Goal: Task Accomplishment & Management: Use online tool/utility

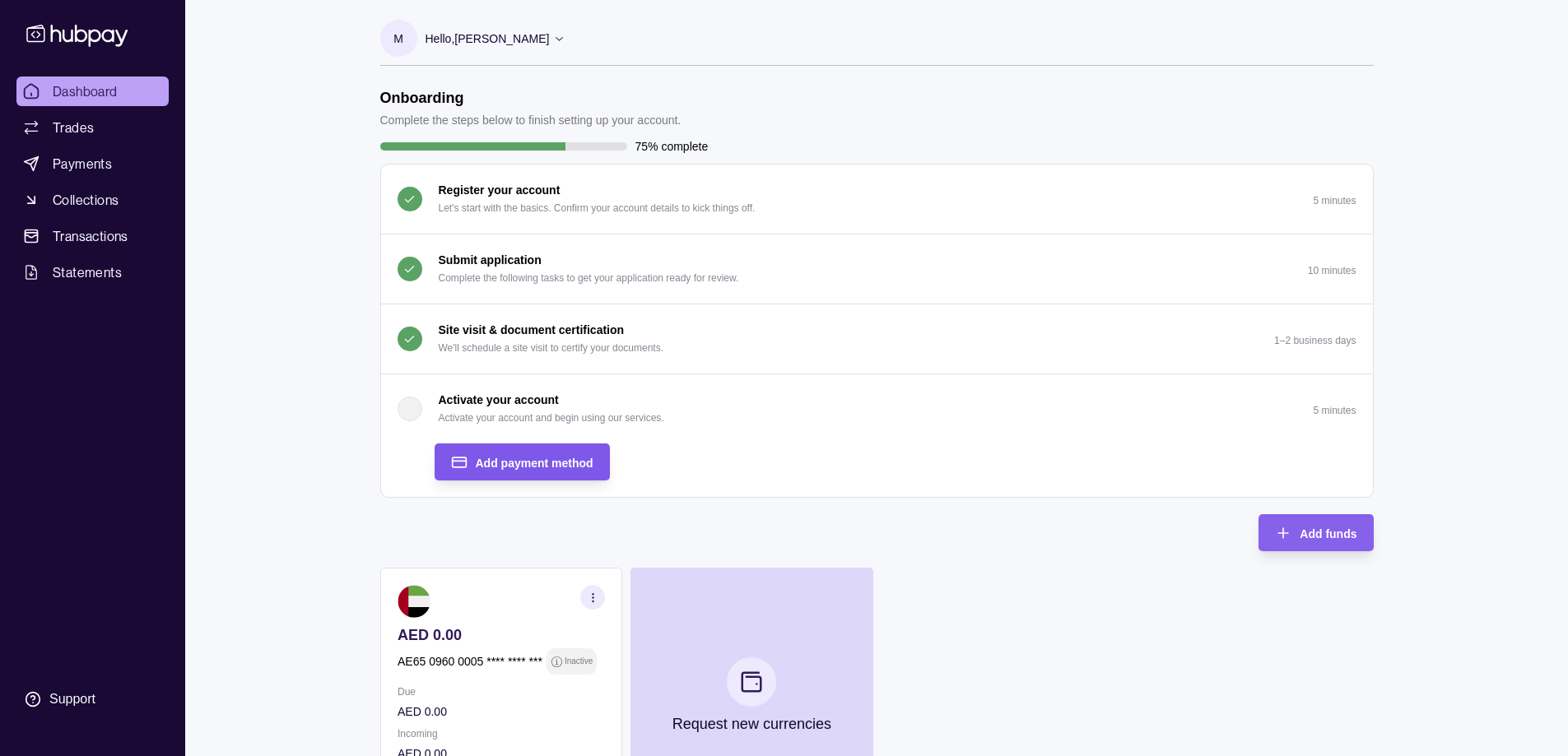
click at [520, 461] on span "Add payment method" at bounding box center [535, 463] width 118 height 13
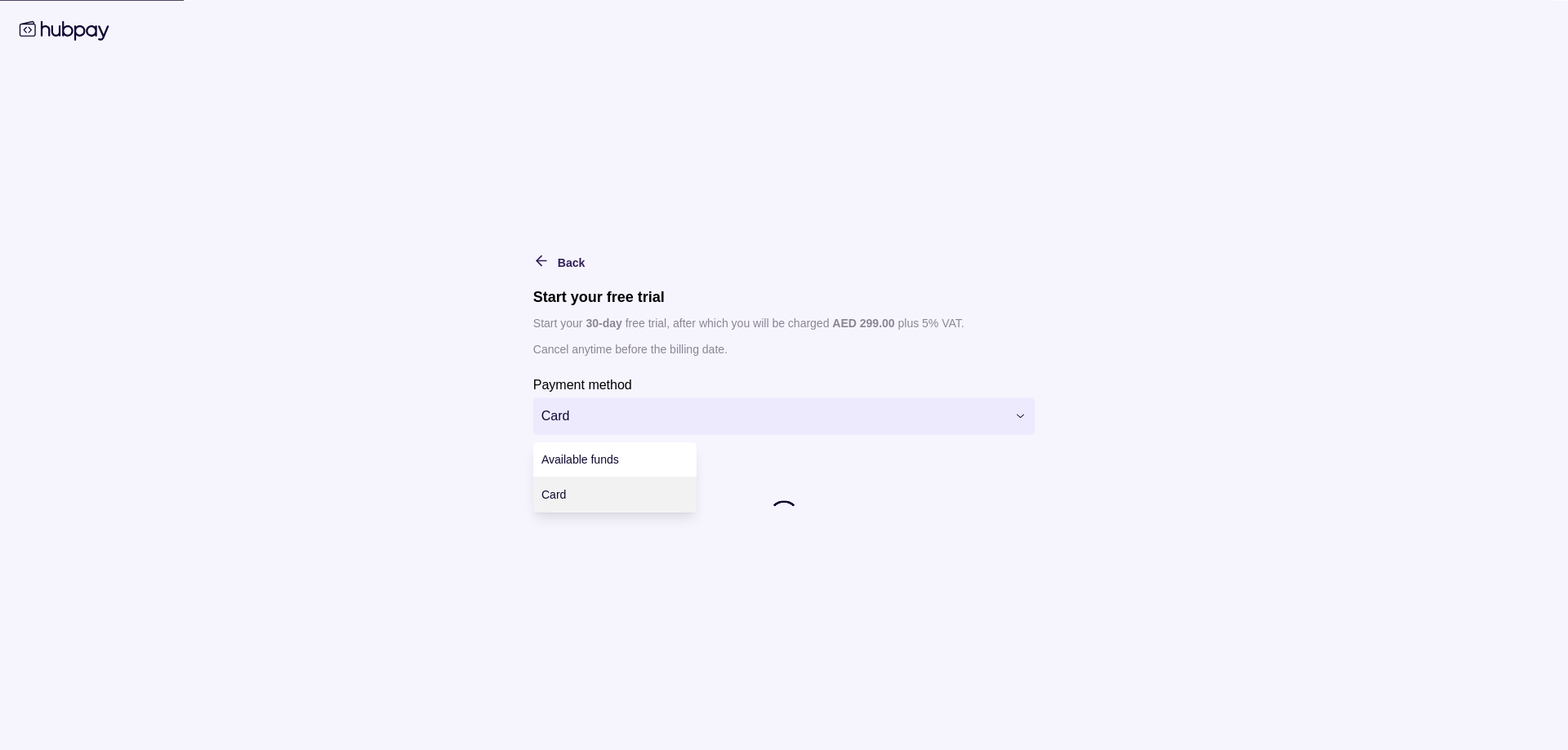
click at [558, 414] on html "Dashboard Trades Payments Collections Transactions Statements Support M Hello, …" at bounding box center [784, 513] width 1568 height 1027
drag, startPoint x: 424, startPoint y: 336, endPoint x: 297, endPoint y: 146, distance: 228.5
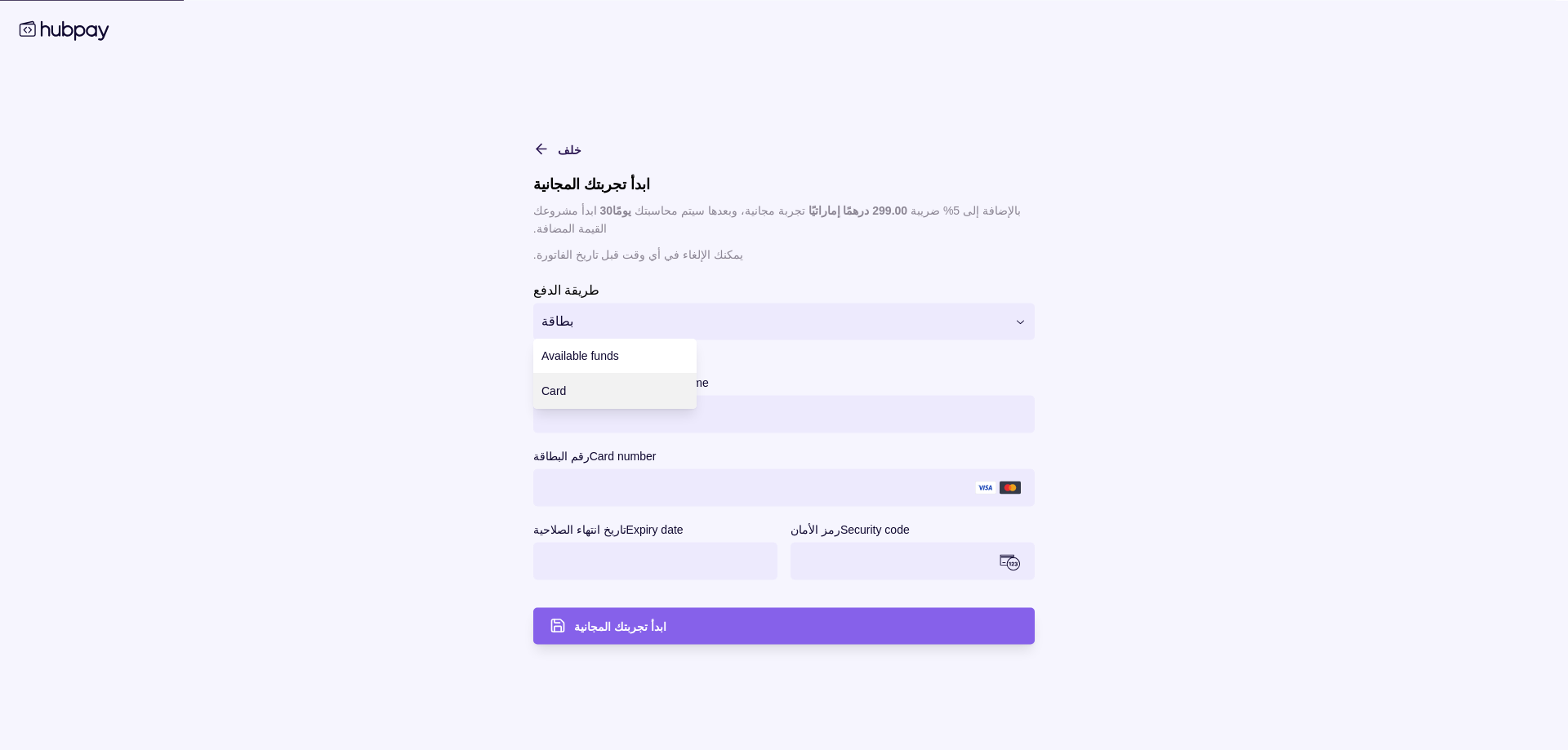
click at [587, 309] on html "لوحة القيادة الصفقات المدفوعات المجموعات المعاملات البيانات يدعم م مرحبا [PERSO…" at bounding box center [784, 513] width 1568 height 1027
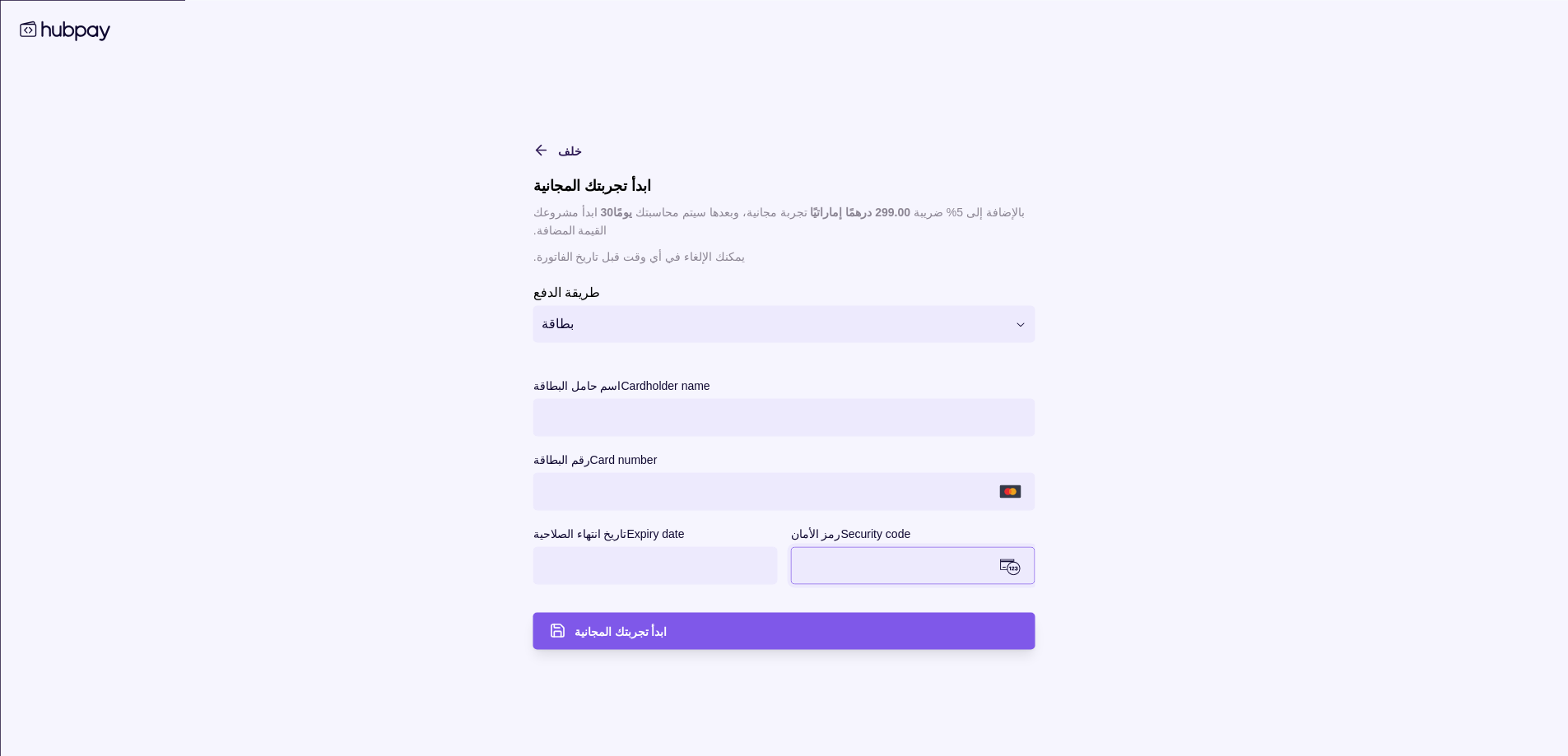
click at [688, 621] on div "ابدأ تجربتك المجانية" at bounding box center [796, 630] width 444 height 20
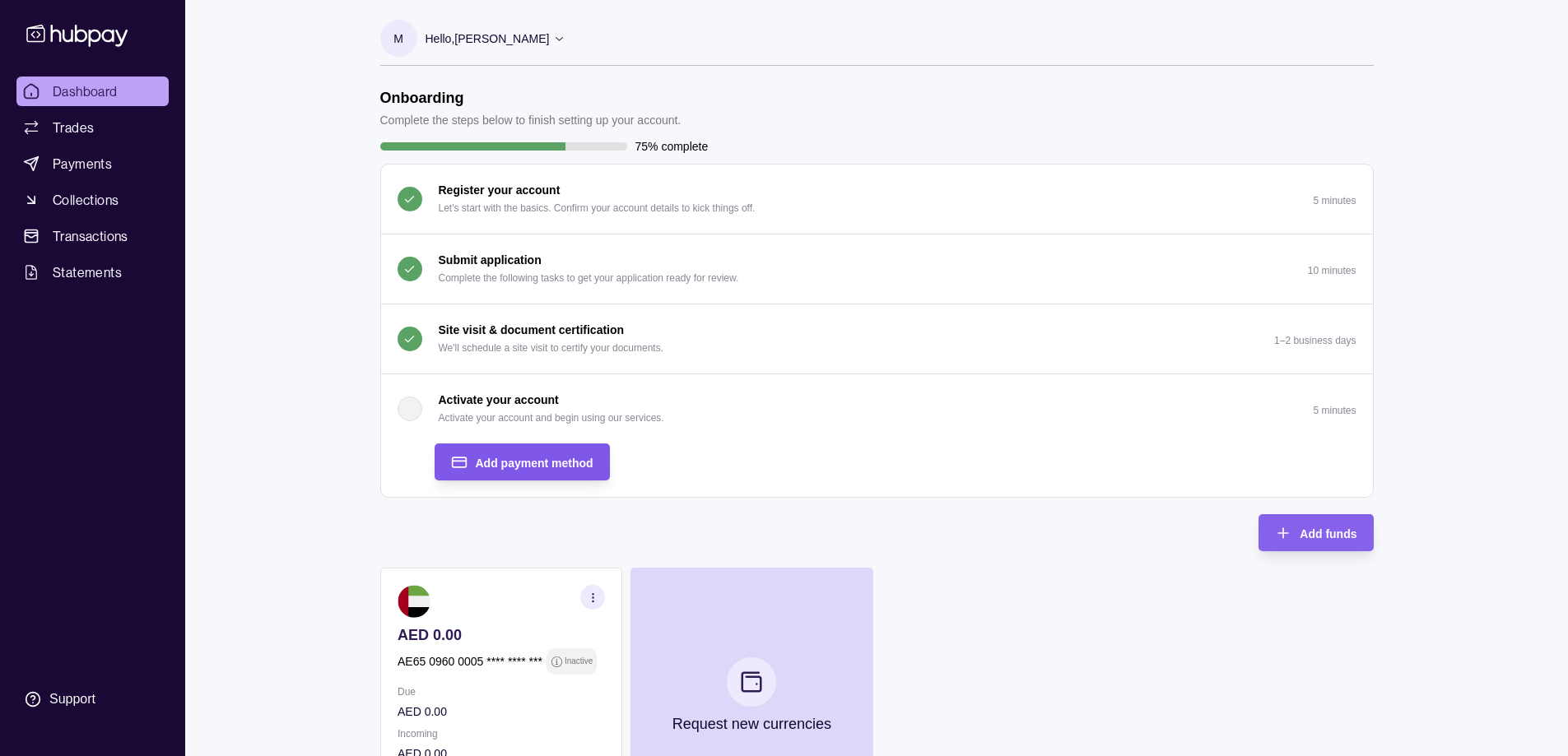
click at [547, 450] on div "Add payment method" at bounding box center [510, 461] width 167 height 37
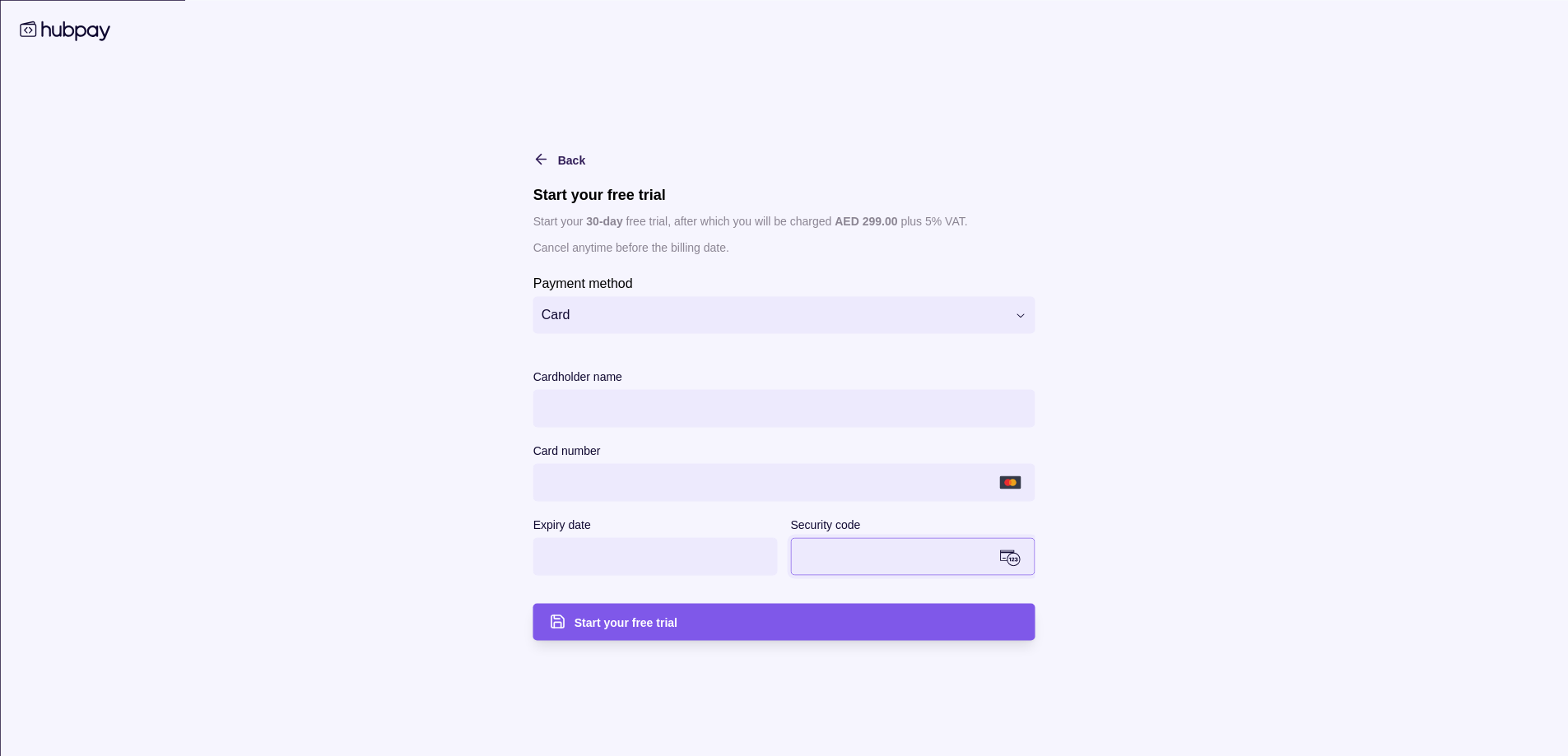
click at [688, 620] on div "Start your free trial" at bounding box center [796, 622] width 444 height 20
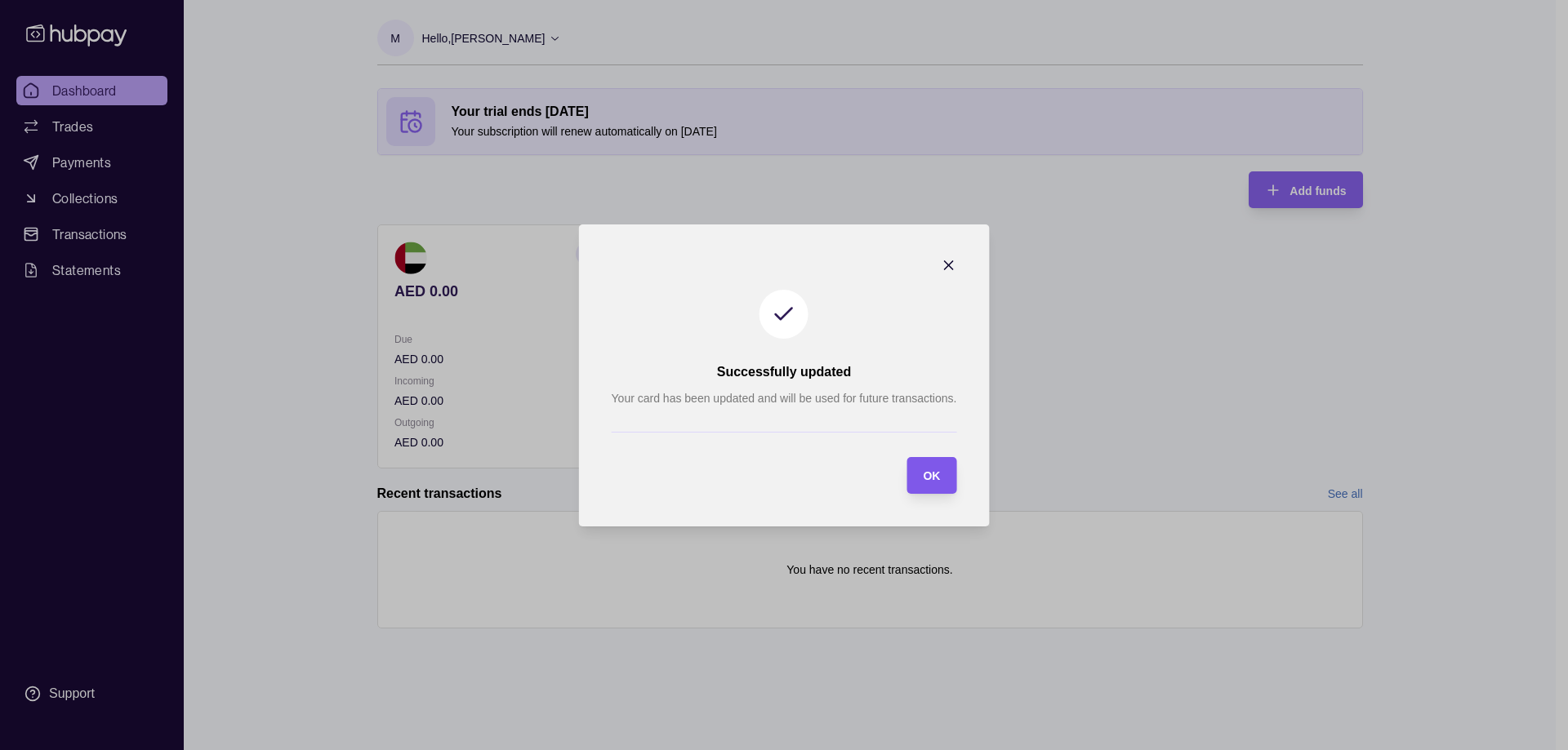
click at [923, 482] on span "OK" at bounding box center [932, 476] width 17 height 13
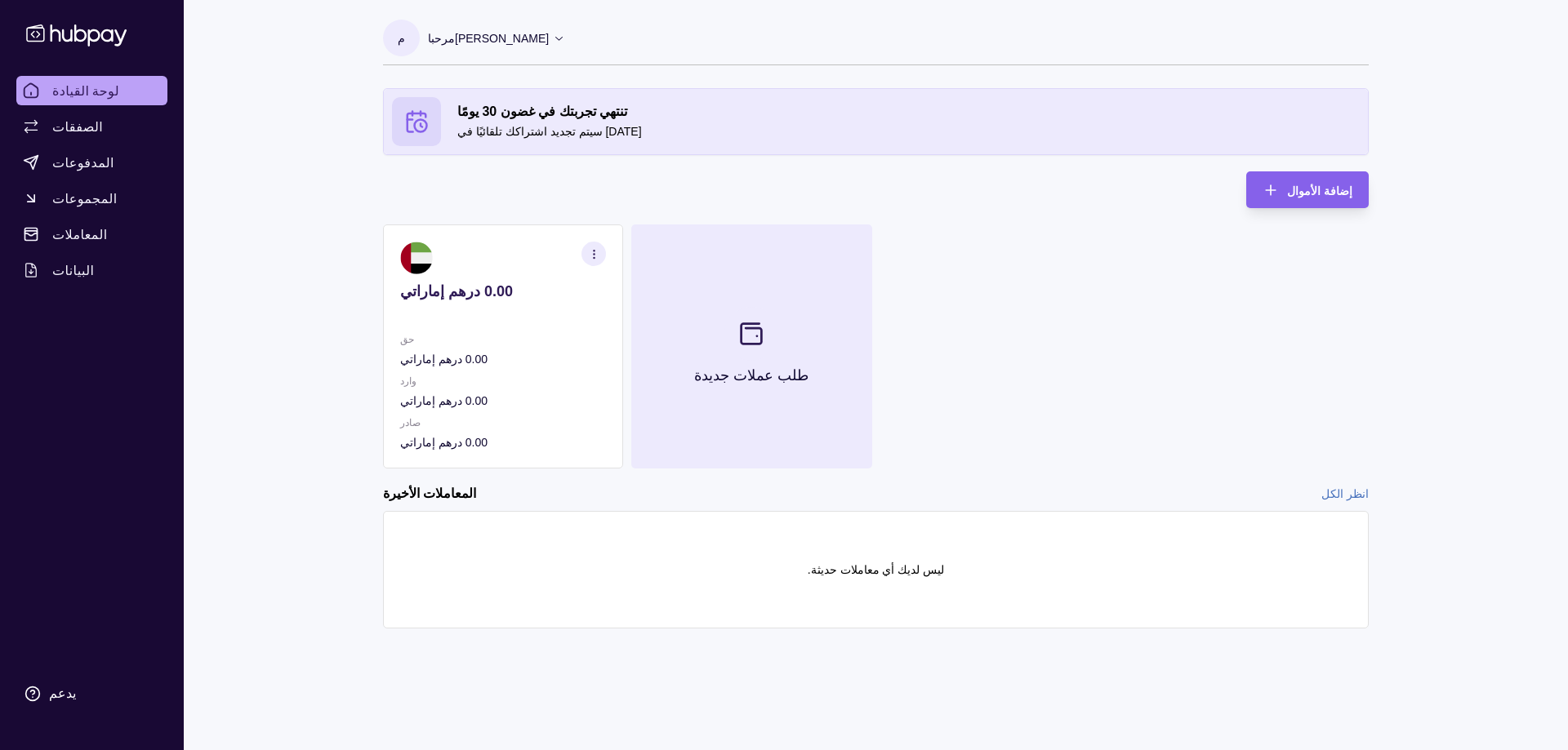
click at [745, 348] on section at bounding box center [751, 333] width 54 height 54
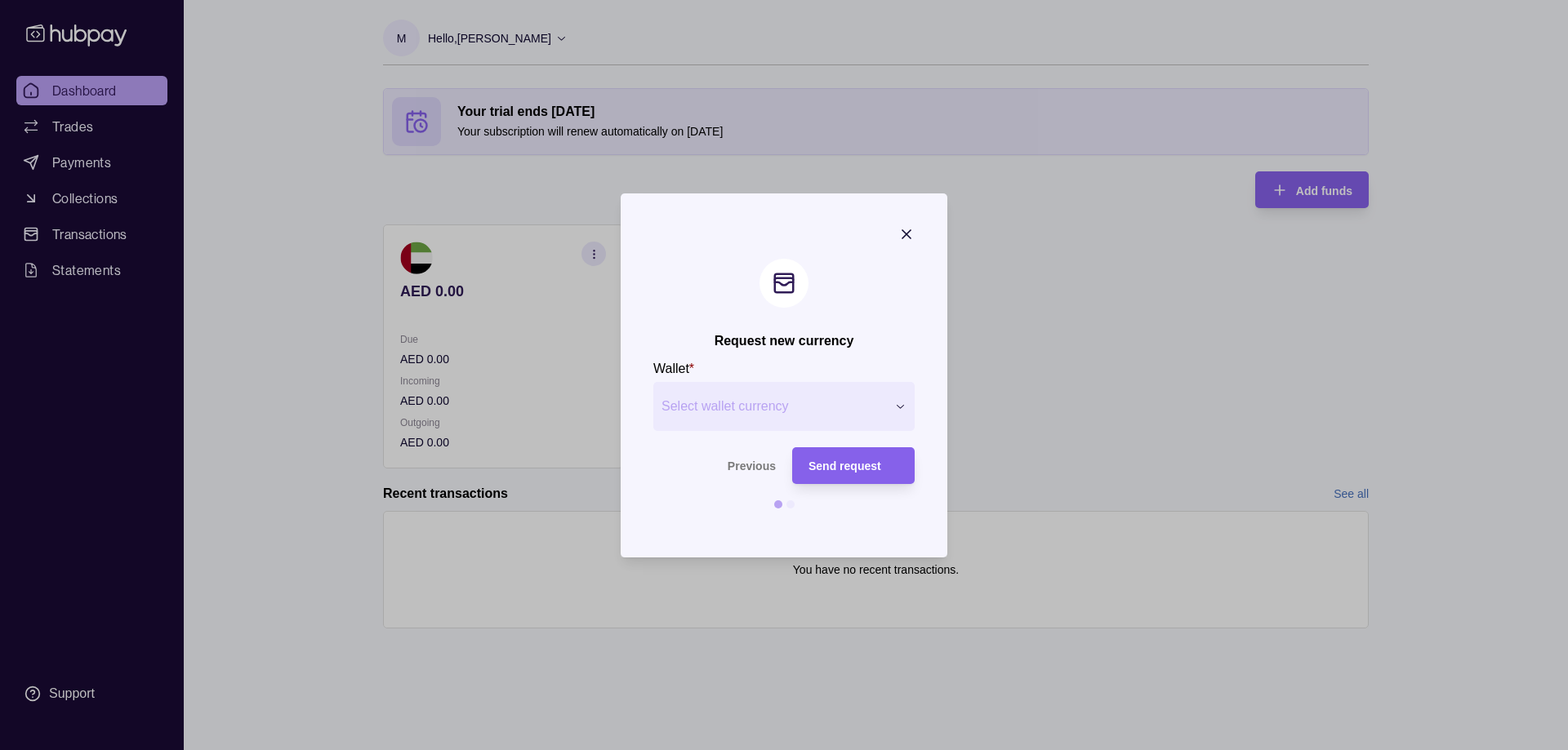
click at [866, 749] on div "Request new currency Wallet * Select wallet currency *** *** *** *** *** *** **…" at bounding box center [784, 750] width 1568 height 0
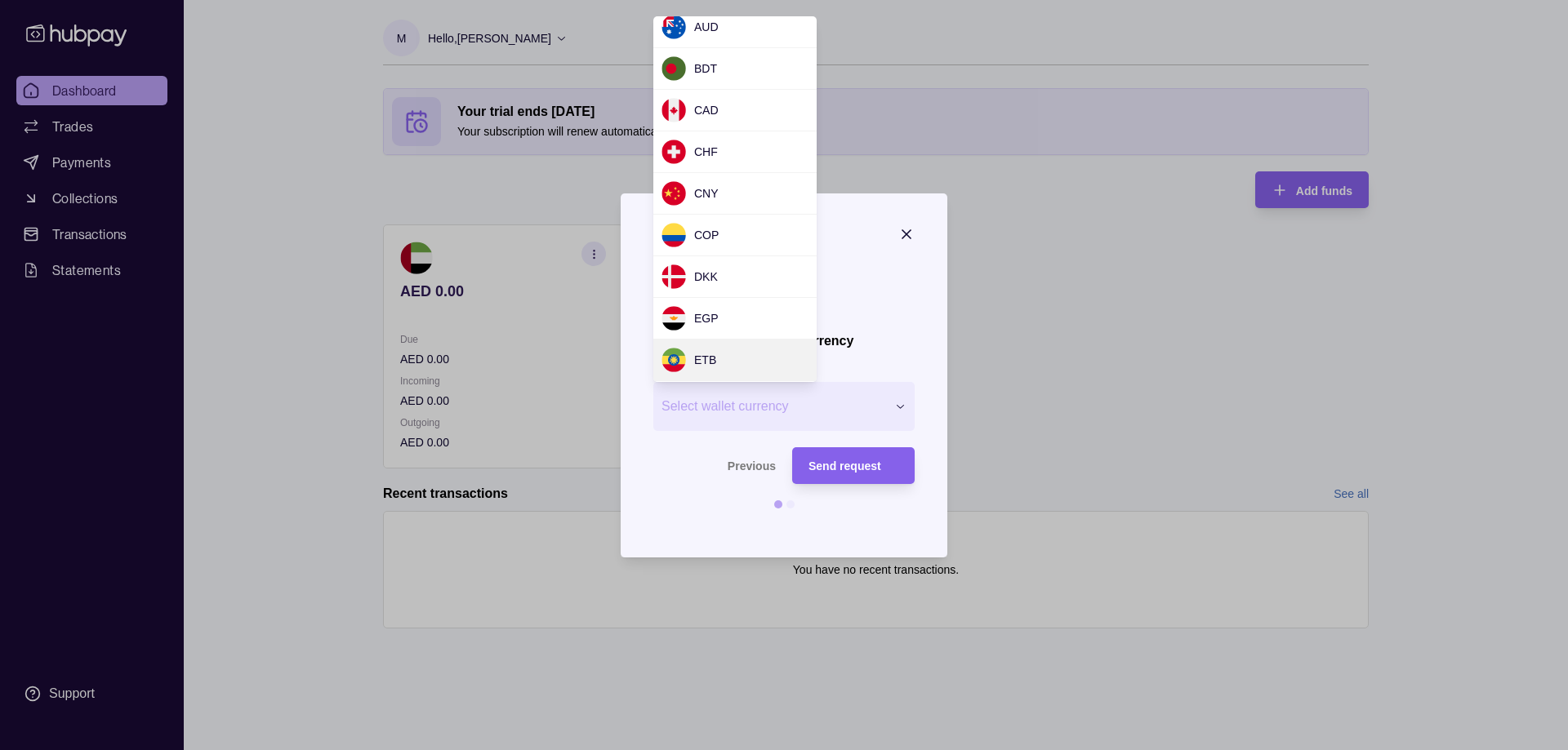
scroll to position [52, 0]
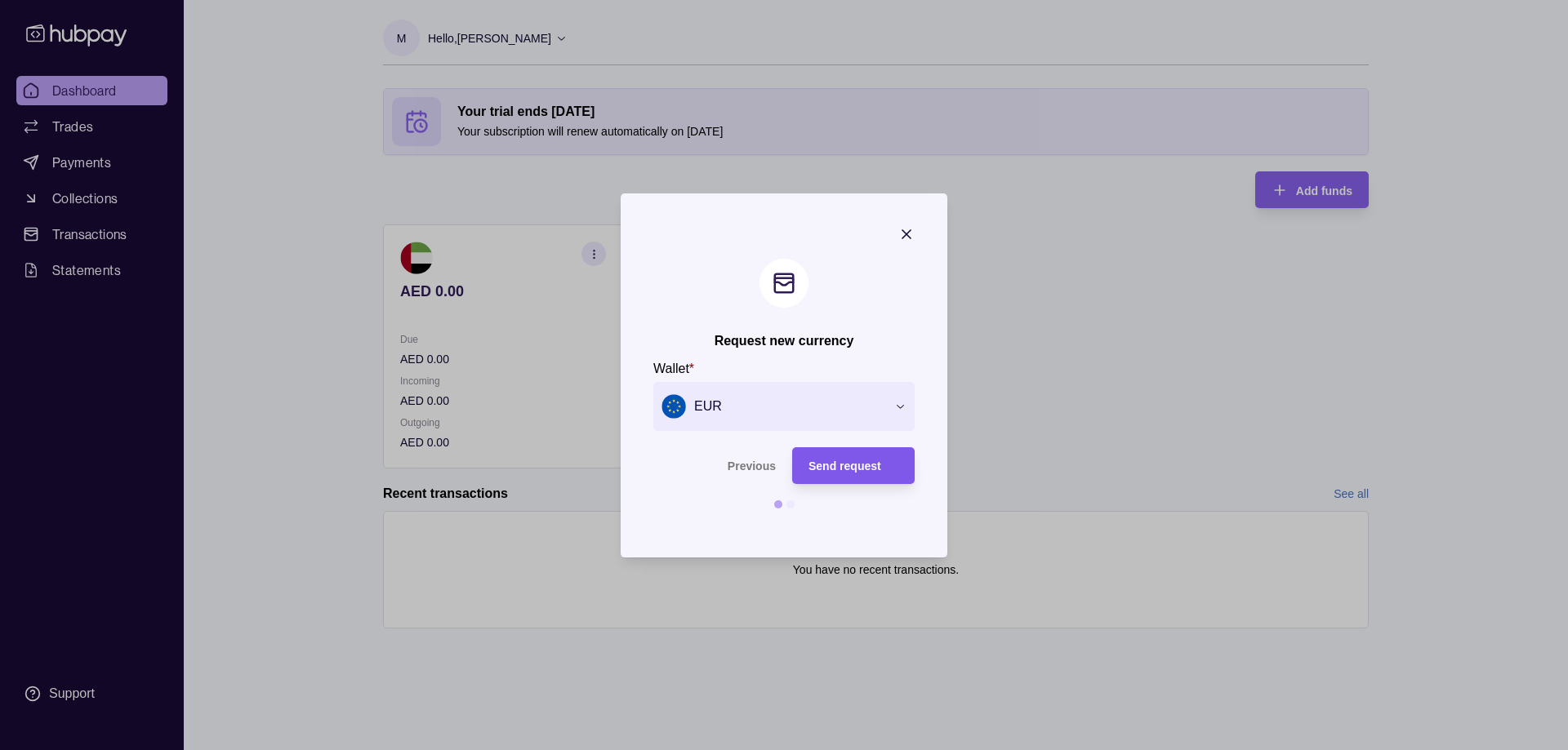
click at [841, 471] on span "Send request" at bounding box center [845, 466] width 73 height 13
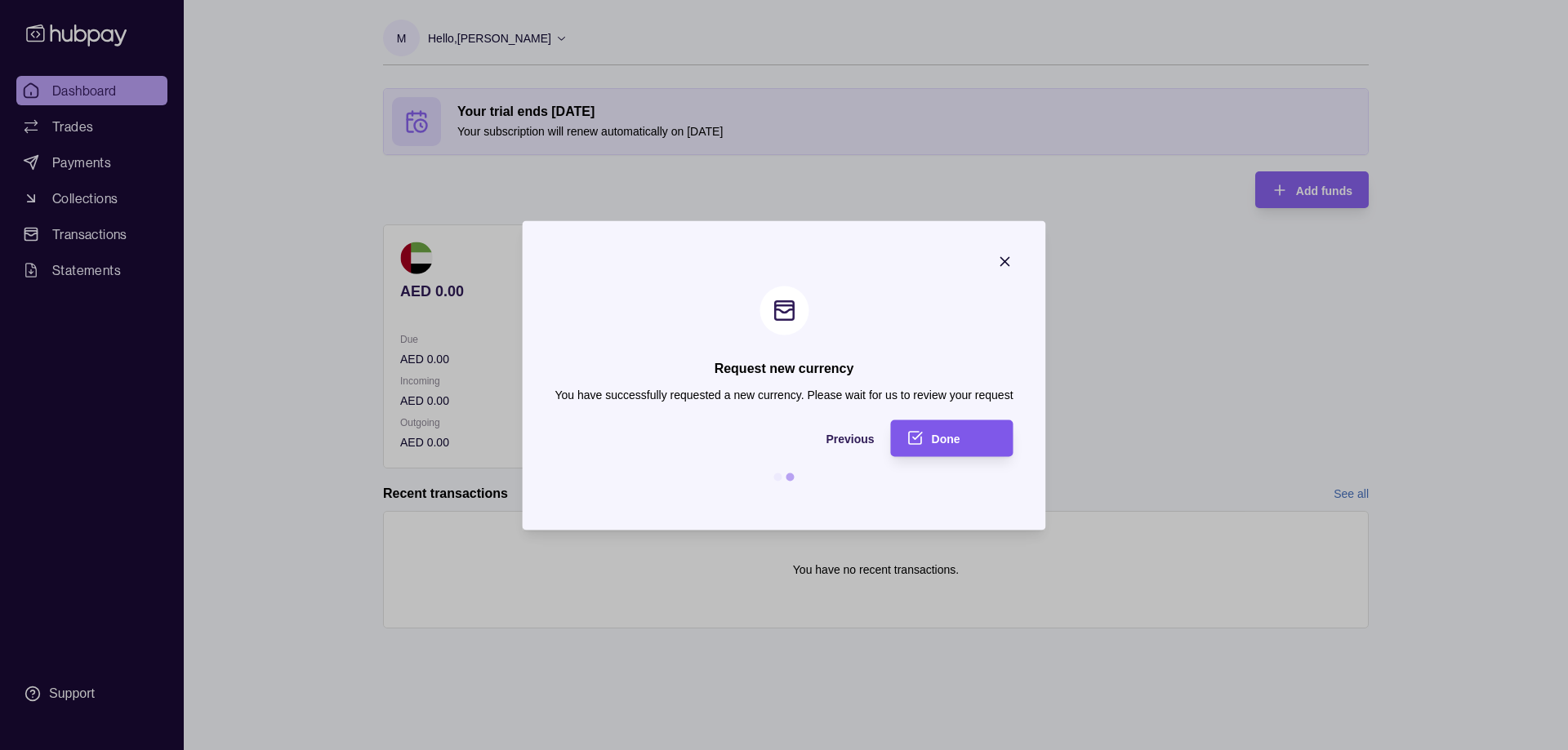
click at [952, 442] on span "Done" at bounding box center [946, 440] width 28 height 13
